Goal: Use online tool/utility: Utilize a website feature to perform a specific function

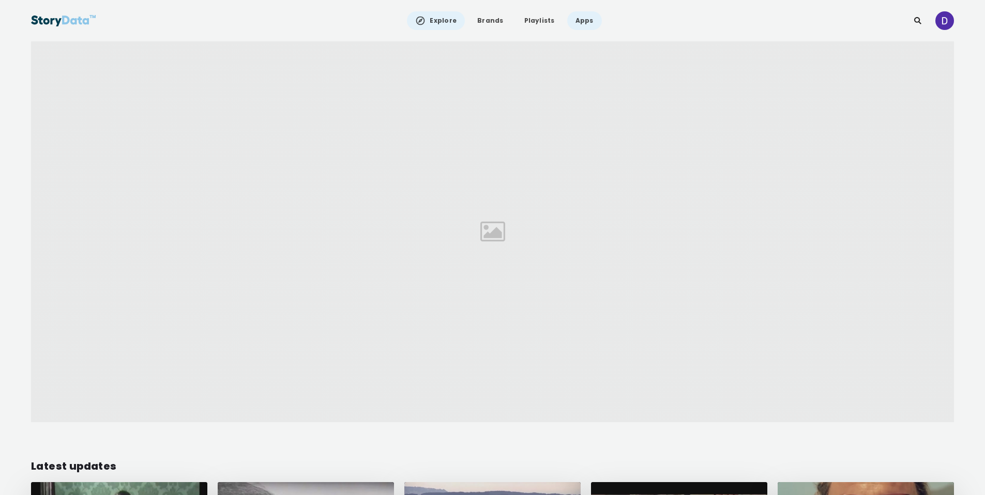
click at [578, 20] on link "Apps" at bounding box center [584, 20] width 35 height 19
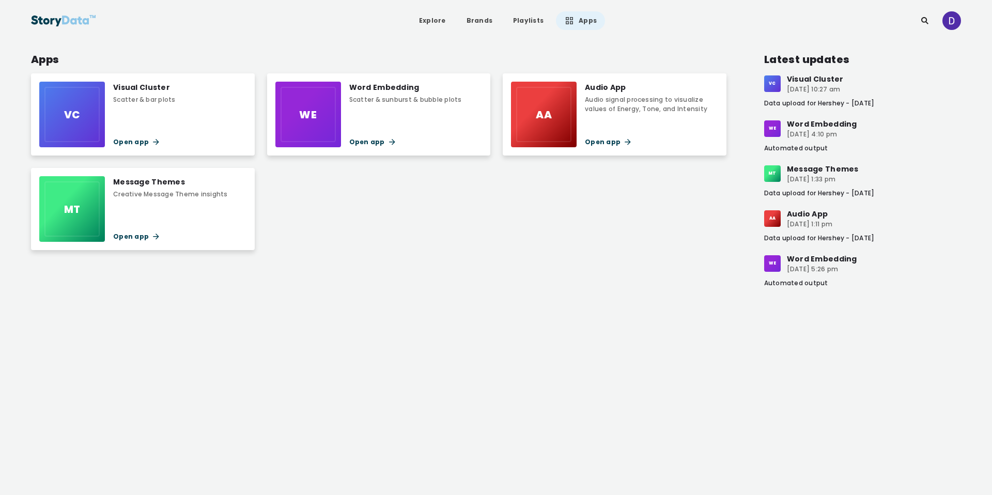
click at [596, 111] on div "Audio signal processing to visualize values of Energy, Tone, and Intensity" at bounding box center [651, 104] width 133 height 19
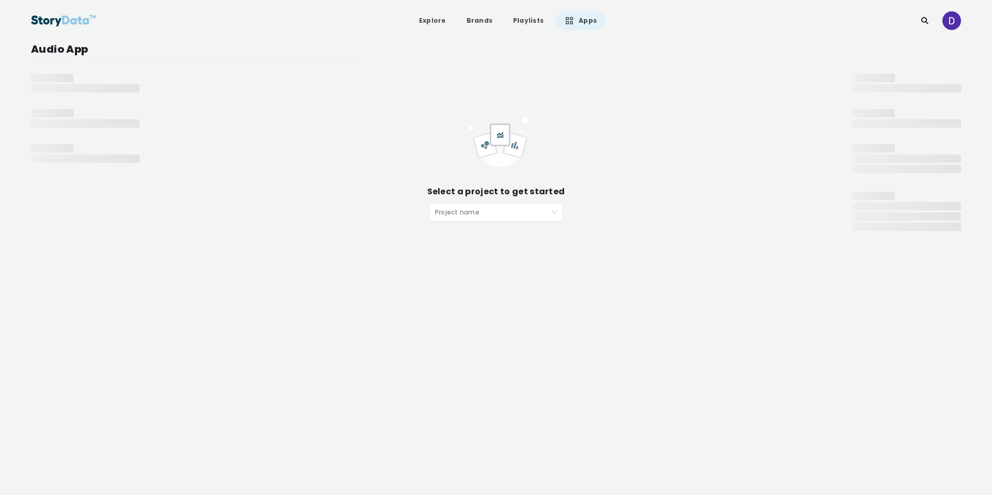
click at [535, 214] on input "search" at bounding box center [492, 212] width 115 height 16
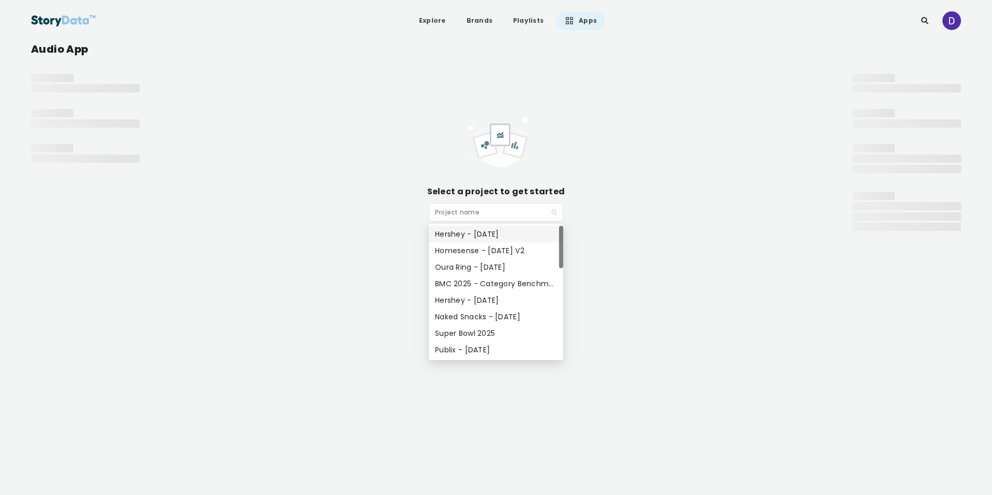
click at [527, 236] on div "Hershey - [DATE]" at bounding box center [496, 233] width 122 height 11
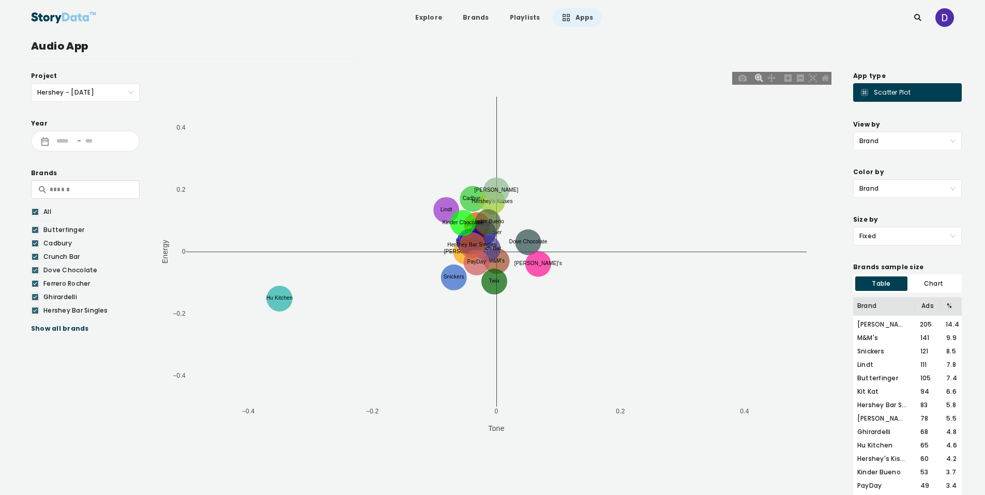
scroll to position [10, 0]
